Goal: Task Accomplishment & Management: Manage account settings

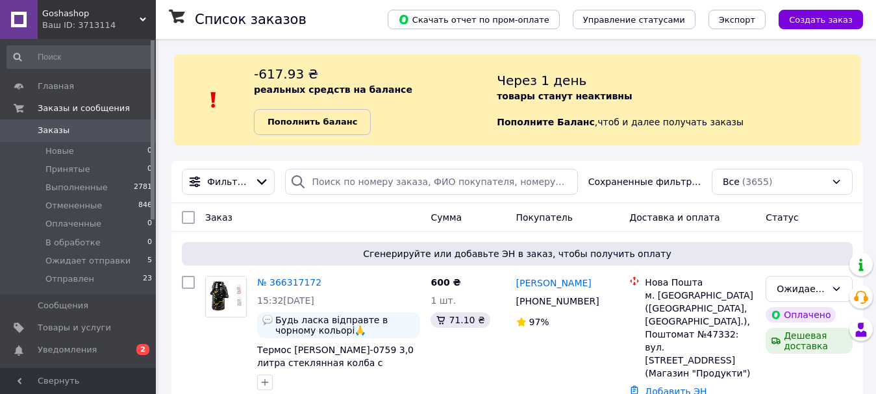
click at [331, 123] on b "Пополнить баланс" at bounding box center [312, 122] width 90 height 10
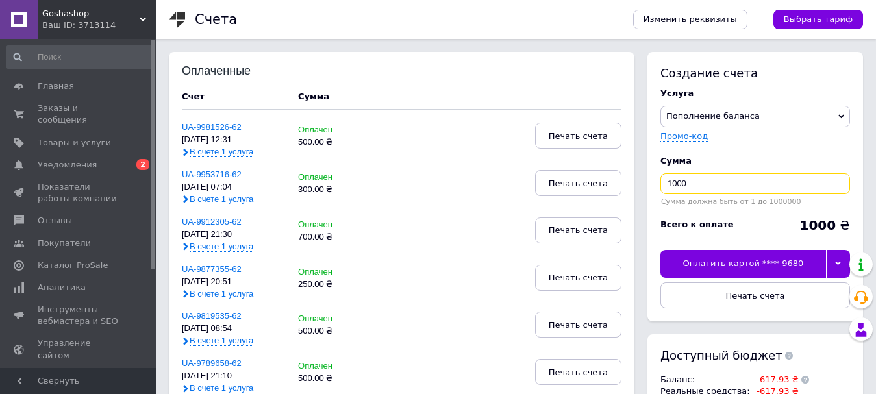
click at [702, 184] on input "1000" at bounding box center [755, 183] width 190 height 21
type input "6"
type input "700"
click at [752, 260] on div "Оплатить картой **** 9680" at bounding box center [743, 263] width 166 height 27
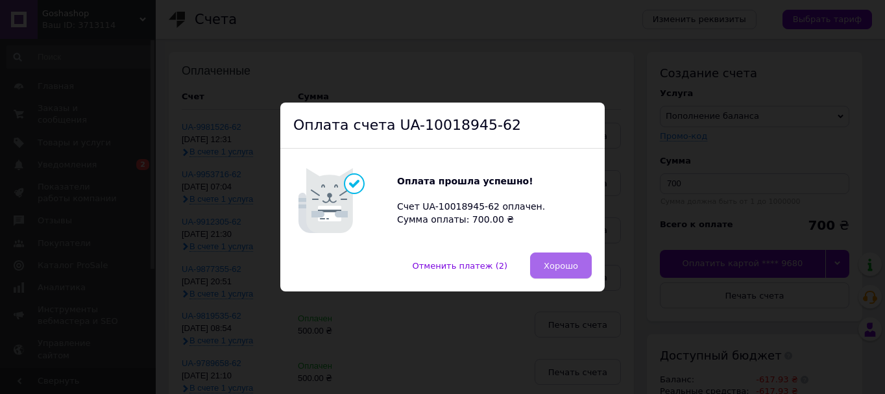
click at [557, 264] on span "Хорошо" at bounding box center [561, 266] width 34 height 10
